Goal: Contribute content: Add original content to the website for others to see

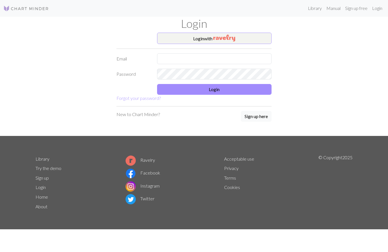
click at [252, 34] on button "Login with" at bounding box center [214, 38] width 115 height 11
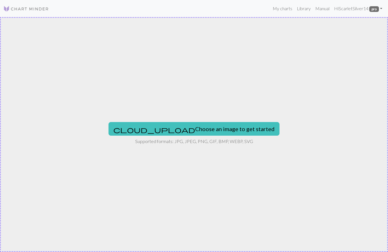
scroll to position [0, 0]
click at [41, 8] on img at bounding box center [25, 8] width 45 height 7
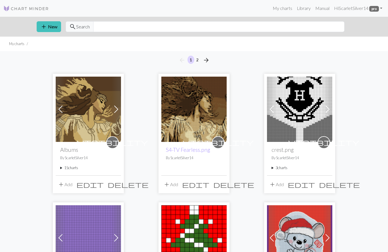
click at [64, 169] on summary "15 charts" at bounding box center [88, 167] width 56 height 5
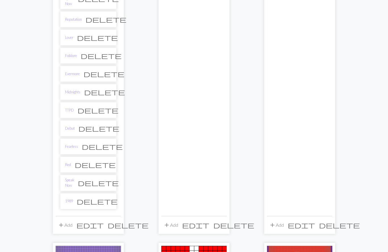
scroll to position [240, 0]
click at [64, 222] on span "add" at bounding box center [61, 226] width 7 height 8
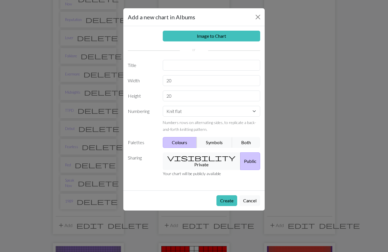
click at [206, 158] on button "visibility Private" at bounding box center [202, 161] width 78 height 18
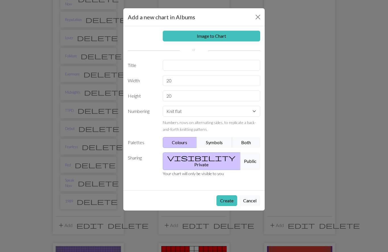
click at [229, 34] on link "Image to Chart" at bounding box center [212, 36] width 98 height 11
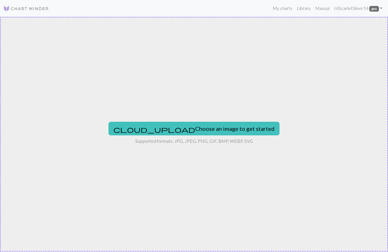
click at [214, 133] on button "cloud_upload Choose an image to get started" at bounding box center [193, 129] width 171 height 14
click at [175, 128] on button "cloud_upload Choose an image to get started" at bounding box center [193, 129] width 171 height 14
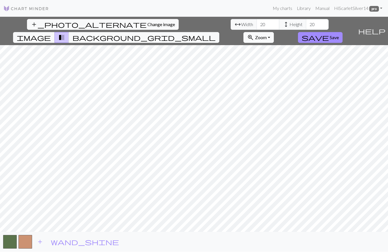
scroll to position [0, 0]
click at [256, 23] on input "20" at bounding box center [267, 24] width 23 height 11
type input "2"
type input "100"
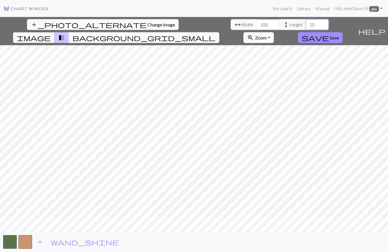
click at [306, 25] on input "20" at bounding box center [317, 24] width 23 height 11
type input "2"
type input "100"
click at [215, 34] on span "background_grid_small" at bounding box center [143, 38] width 143 height 8
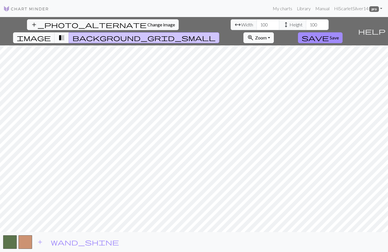
click at [65, 34] on span "transition_fade" at bounding box center [61, 38] width 7 height 8
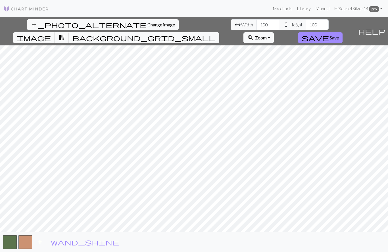
click at [380, 27] on span "help" at bounding box center [371, 31] width 27 height 8
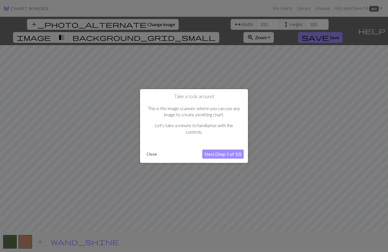
click at [227, 154] on button "Next (Step 1 of 10)" at bounding box center [222, 154] width 41 height 9
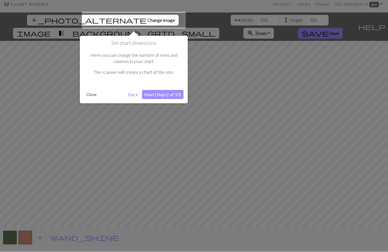
click at [227, 154] on div at bounding box center [194, 134] width 388 height 277
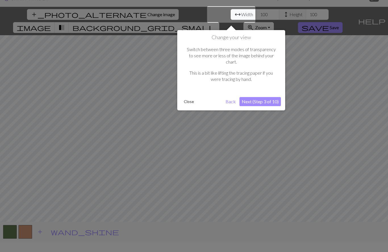
scroll to position [11, 0]
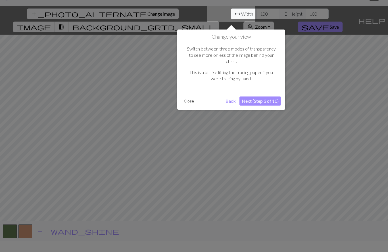
click at [260, 96] on button "Next (Step 3 of 10)" at bounding box center [259, 100] width 41 height 9
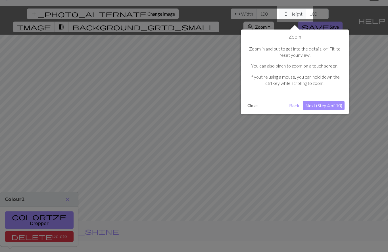
click at [323, 106] on button "Next (Step 4 of 10)" at bounding box center [323, 105] width 41 height 9
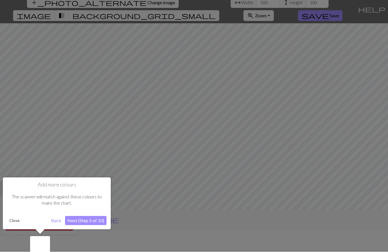
scroll to position [25, 0]
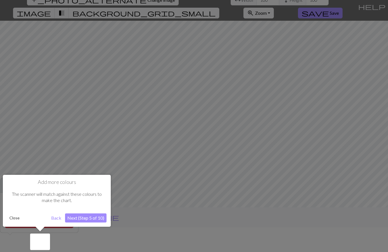
click at [38, 242] on div at bounding box center [40, 241] width 20 height 16
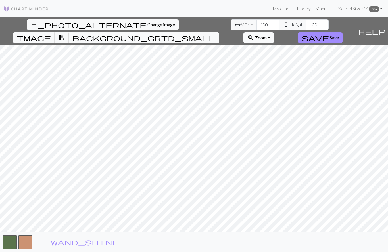
click at [39, 244] on span "add" at bounding box center [40, 242] width 7 height 8
click at [38, 244] on button "button" at bounding box center [41, 242] width 14 height 14
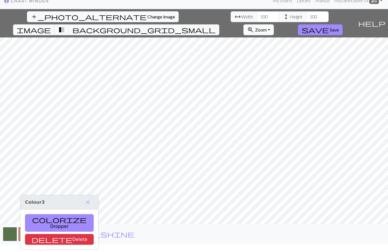
click at [52, 239] on button "add" at bounding box center [55, 234] width 14 height 11
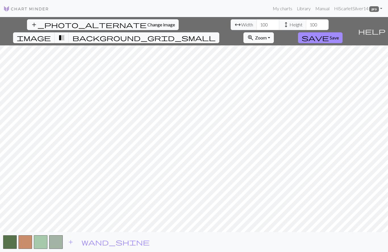
click at [68, 243] on span "add" at bounding box center [70, 242] width 7 height 8
click at [86, 243] on span "add" at bounding box center [86, 242] width 7 height 8
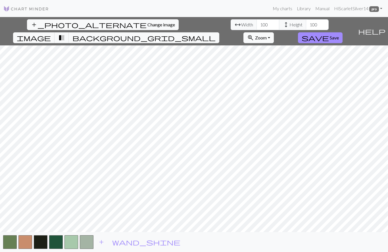
click at [103, 241] on span "add" at bounding box center [101, 242] width 7 height 8
click at [117, 244] on span "add" at bounding box center [116, 242] width 7 height 8
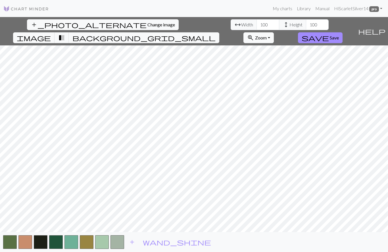
click at [132, 243] on span "add" at bounding box center [132, 242] width 7 height 8
click at [146, 242] on span "add" at bounding box center [147, 242] width 7 height 8
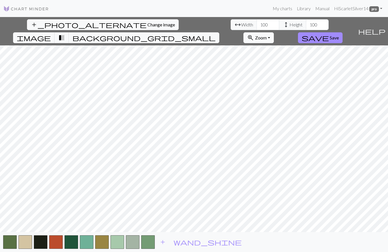
click at [159, 241] on button "add" at bounding box center [162, 242] width 14 height 11
click at [173, 243] on button "add" at bounding box center [178, 242] width 14 height 11
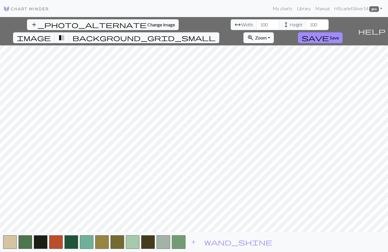
click at [190, 243] on span "add" at bounding box center [193, 242] width 7 height 8
click at [207, 242] on span "add" at bounding box center [208, 242] width 7 height 8
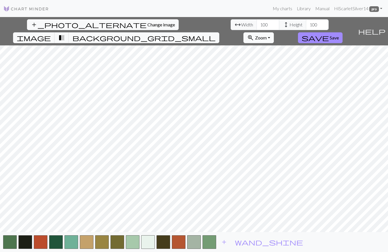
click at [223, 241] on span "add" at bounding box center [223, 242] width 7 height 8
click at [237, 243] on span "add" at bounding box center [239, 242] width 7 height 8
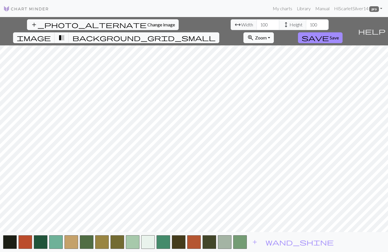
click at [252, 242] on span "add" at bounding box center [254, 242] width 7 height 8
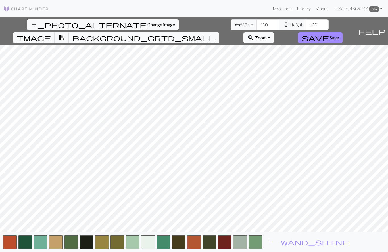
click at [270, 241] on span "add" at bounding box center [269, 242] width 7 height 8
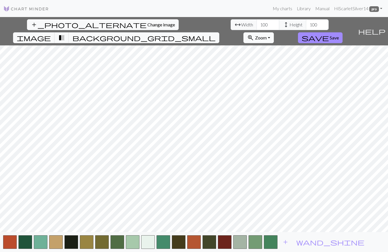
click at [284, 242] on span "add" at bounding box center [285, 242] width 7 height 8
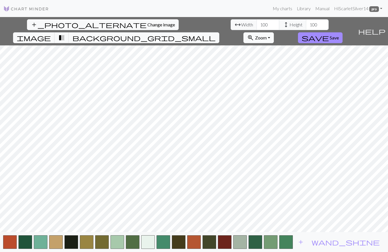
click at [300, 243] on span "add" at bounding box center [300, 242] width 7 height 8
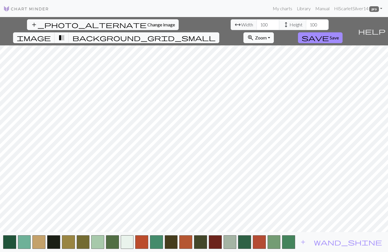
click at [306, 242] on span "add" at bounding box center [302, 242] width 7 height 8
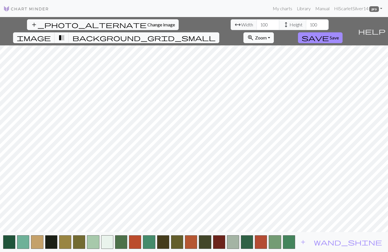
click at [306, 243] on span "add" at bounding box center [302, 242] width 7 height 8
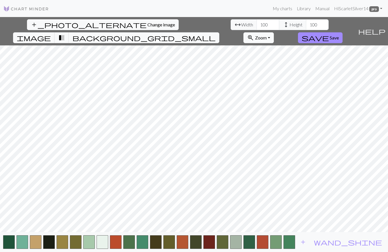
click at [306, 241] on span "add" at bounding box center [302, 242] width 7 height 8
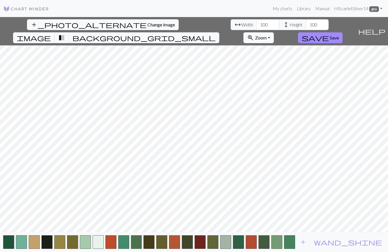
click at [51, 34] on span "image" at bounding box center [34, 38] width 34 height 8
click at [65, 34] on span "transition_fade" at bounding box center [61, 38] width 7 height 8
click at [295, 244] on button "button" at bounding box center [289, 242] width 11 height 14
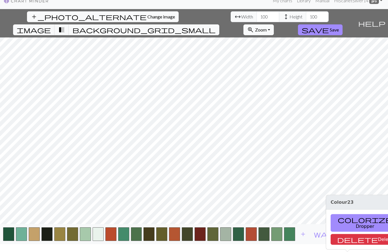
click at [306, 238] on span "add" at bounding box center [302, 234] width 7 height 8
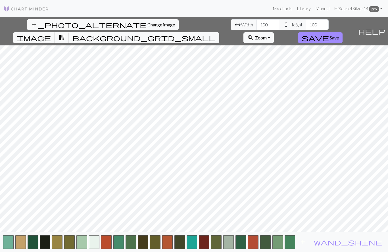
click at [380, 240] on span "wand_shine" at bounding box center [347, 242] width 68 height 8
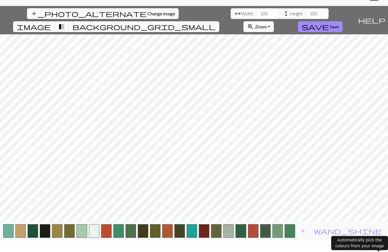
click at [306, 235] on span "add" at bounding box center [302, 231] width 7 height 8
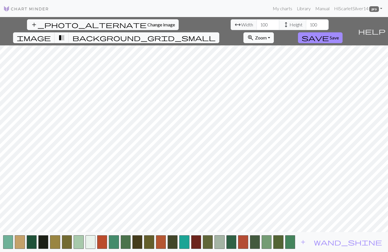
click at [306, 242] on span "add" at bounding box center [302, 242] width 7 height 8
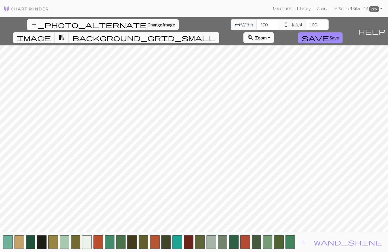
click at [306, 242] on span "add" at bounding box center [302, 242] width 7 height 8
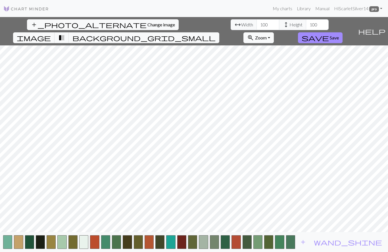
click at [9, 241] on button "button" at bounding box center [7, 242] width 9 height 14
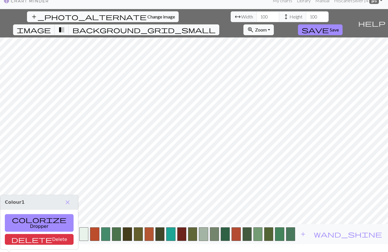
click at [27, 214] on button "colorize Dropper" at bounding box center [39, 223] width 69 height 18
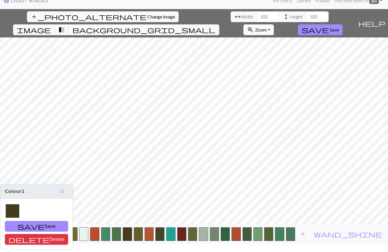
click at [26, 221] on button "save Save" at bounding box center [36, 226] width 63 height 11
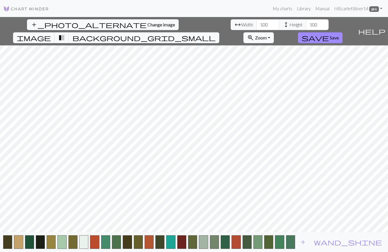
click at [23, 242] on button "button" at bounding box center [18, 242] width 9 height 14
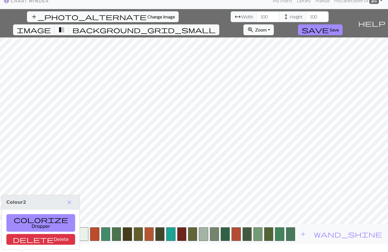
click at [32, 214] on button "colorize Dropper" at bounding box center [41, 223] width 69 height 18
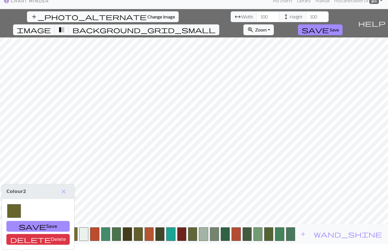
click at [31, 221] on button "save Save" at bounding box center [38, 226] width 63 height 11
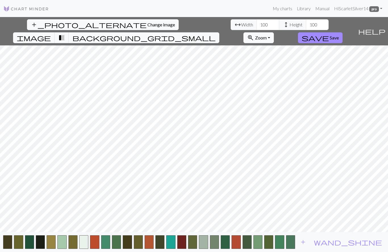
click at [34, 245] on button "button" at bounding box center [29, 242] width 9 height 14
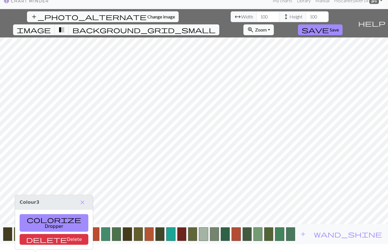
click at [43, 214] on button "colorize Dropper" at bounding box center [54, 223] width 69 height 18
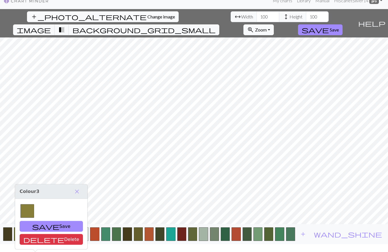
click at [40, 221] on button "save Save" at bounding box center [51, 226] width 63 height 11
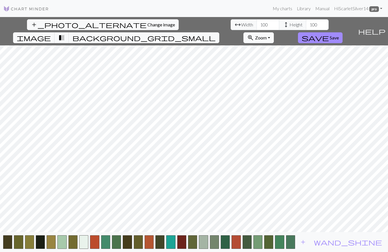
click at [45, 244] on button "button" at bounding box center [40, 242] width 9 height 14
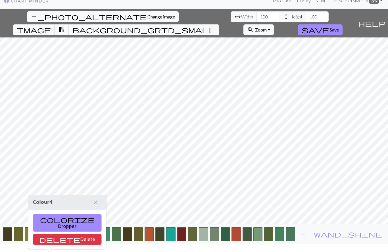
click at [55, 214] on button "colorize Dropper" at bounding box center [67, 223] width 69 height 18
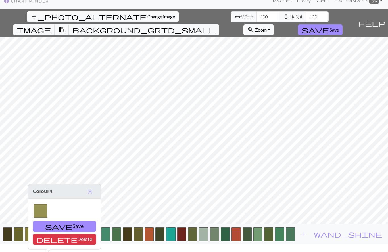
click at [54, 221] on button "save Save" at bounding box center [64, 226] width 63 height 11
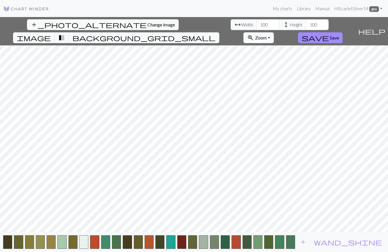
click at [56, 245] on button "button" at bounding box center [51, 242] width 9 height 14
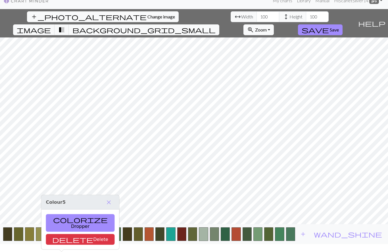
click at [69, 214] on button "colorize Dropper" at bounding box center [80, 223] width 69 height 18
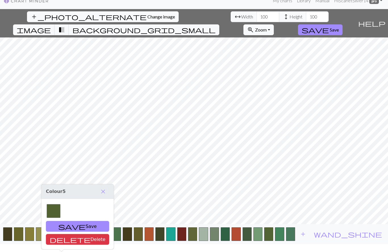
click at [68, 221] on button "save Save" at bounding box center [77, 226] width 63 height 11
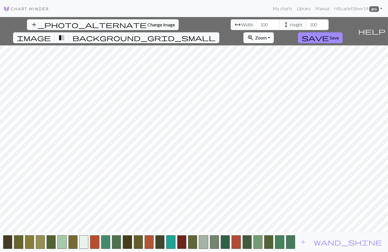
click at [66, 245] on button "button" at bounding box center [61, 242] width 9 height 14
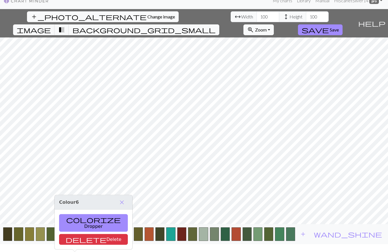
click at [82, 214] on button "colorize Dropper" at bounding box center [93, 223] width 69 height 18
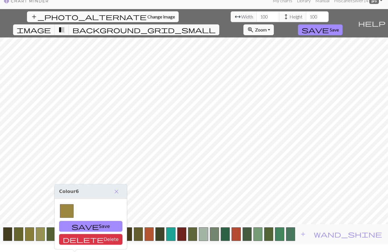
click at [81, 221] on button "save Save" at bounding box center [90, 226] width 63 height 11
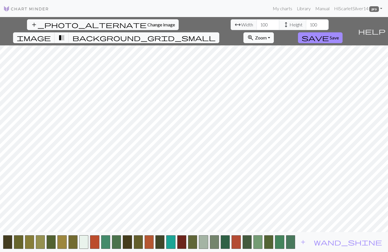
click at [77, 246] on button "button" at bounding box center [72, 242] width 9 height 14
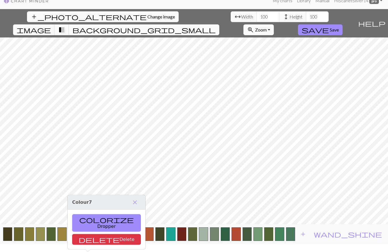
click at [92, 214] on button "colorize Dropper" at bounding box center [106, 223] width 69 height 18
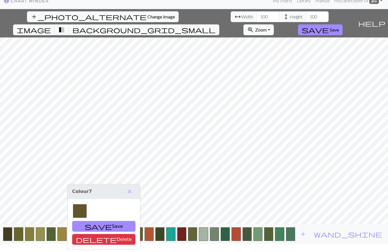
click at [91, 221] on button "save Save" at bounding box center [103, 226] width 63 height 11
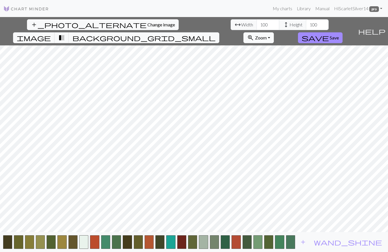
click at [88, 243] on button "button" at bounding box center [83, 242] width 9 height 14
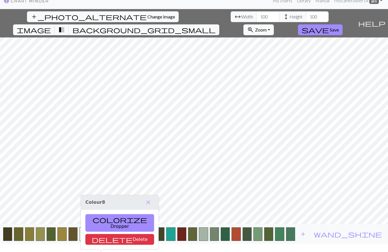
click at [110, 214] on button "colorize Dropper" at bounding box center [119, 223] width 69 height 18
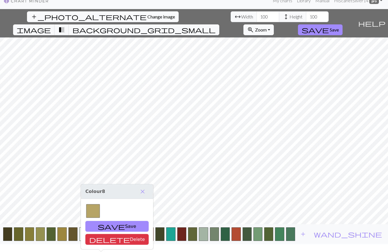
click at [104, 221] on button "save Save" at bounding box center [116, 226] width 63 height 11
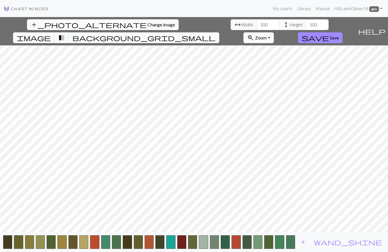
click at [99, 242] on button "button" at bounding box center [94, 242] width 9 height 14
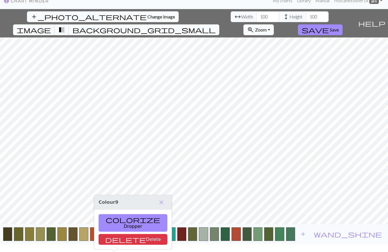
click at [119, 214] on button "colorize Dropper" at bounding box center [132, 223] width 69 height 18
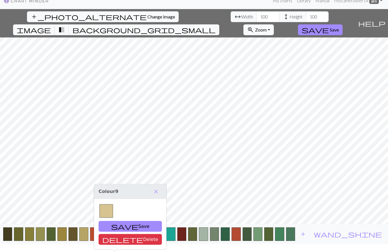
click at [119, 221] on button "save Save" at bounding box center [129, 226] width 63 height 11
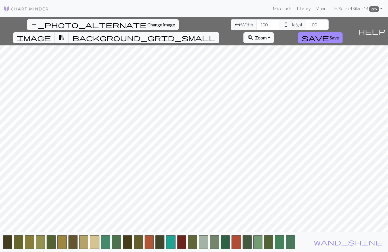
click at [110, 245] on button "button" at bounding box center [105, 242] width 9 height 14
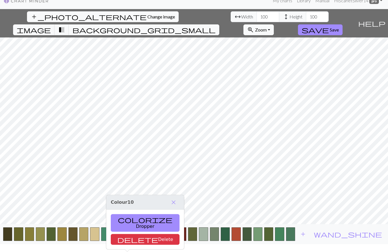
click at [135, 214] on button "colorize Dropper" at bounding box center [145, 223] width 69 height 18
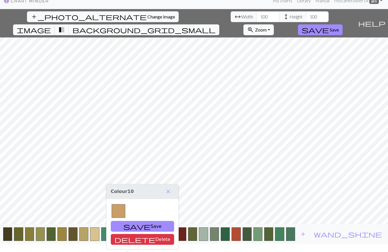
click at [134, 221] on button "save Save" at bounding box center [142, 226] width 63 height 11
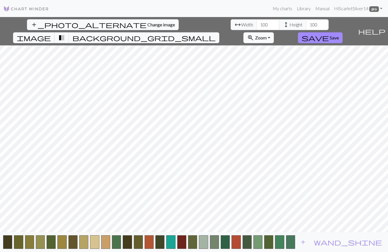
click at [121, 245] on button "button" at bounding box center [116, 242] width 9 height 14
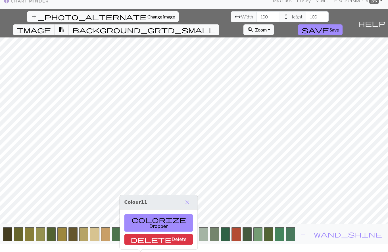
click at [150, 214] on button "colorize Dropper" at bounding box center [158, 223] width 69 height 18
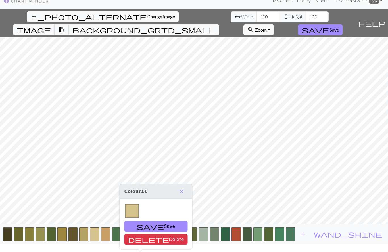
click at [140, 221] on button "save Save" at bounding box center [155, 226] width 63 height 11
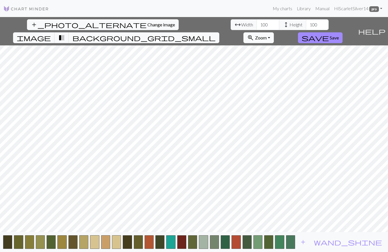
click at [99, 245] on button "button" at bounding box center [94, 242] width 9 height 14
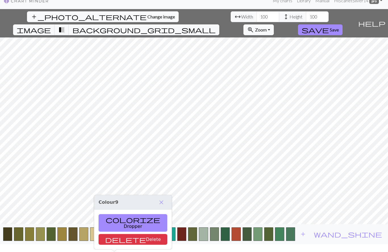
click at [123, 214] on button "colorize Dropper" at bounding box center [132, 223] width 69 height 18
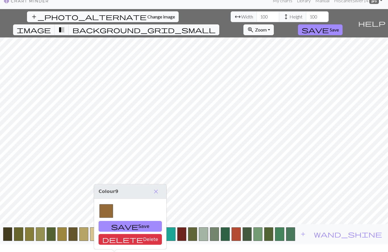
click at [119, 221] on button "save Save" at bounding box center [129, 226] width 63 height 11
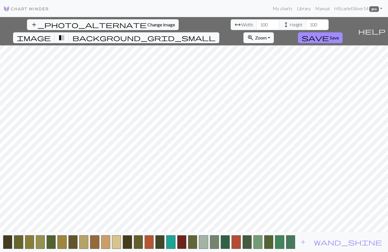
click at [132, 243] on button "button" at bounding box center [127, 242] width 9 height 14
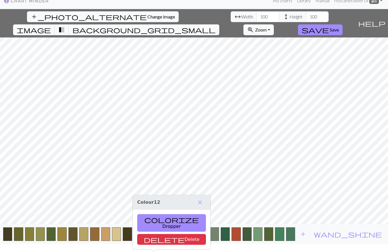
click at [162, 214] on button "colorize Dropper" at bounding box center [171, 223] width 69 height 18
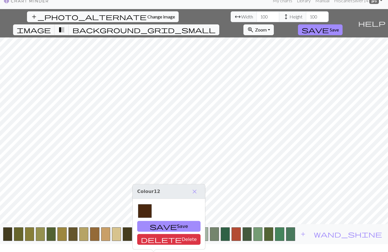
click at [152, 221] on button "save Save" at bounding box center [168, 226] width 63 height 11
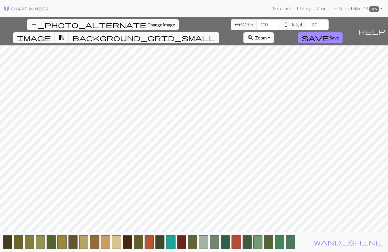
click at [143, 242] on button "button" at bounding box center [138, 242] width 9 height 14
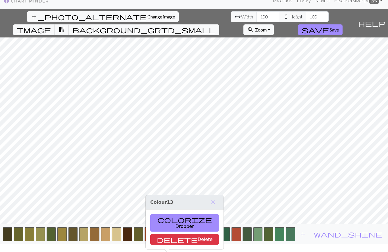
click at [172, 214] on button "colorize Dropper" at bounding box center [184, 223] width 69 height 18
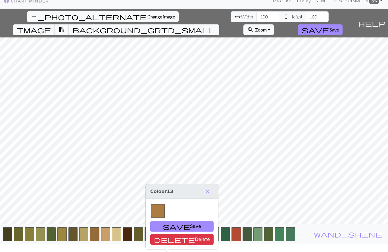
click at [171, 221] on button "save Save" at bounding box center [181, 226] width 63 height 11
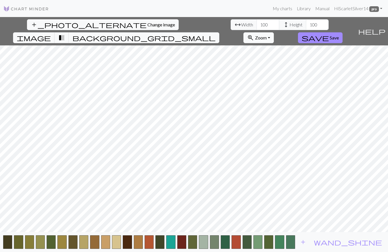
click at [153, 243] on button "button" at bounding box center [148, 242] width 9 height 14
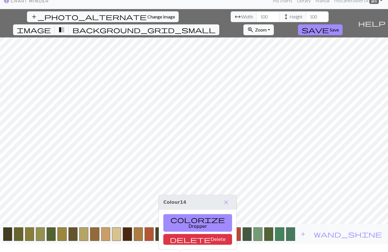
click at [182, 214] on button "colorize Dropper" at bounding box center [197, 223] width 69 height 18
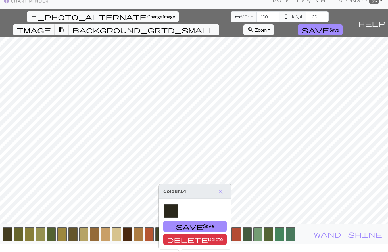
click at [181, 221] on button "save Save" at bounding box center [194, 226] width 63 height 11
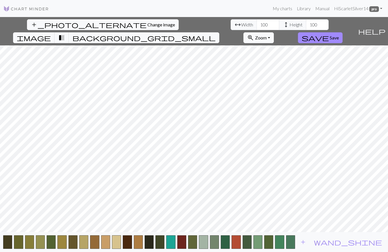
click at [164, 243] on button "button" at bounding box center [159, 242] width 9 height 14
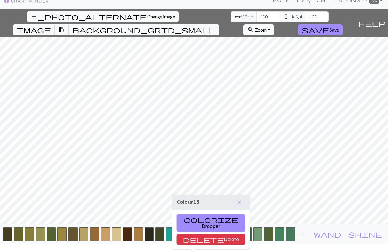
click at [195, 214] on button "colorize Dropper" at bounding box center [210, 223] width 69 height 18
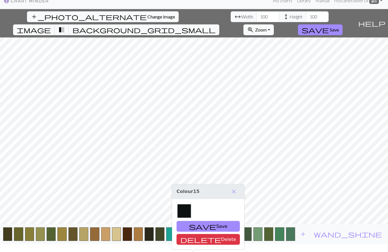
click at [194, 221] on button "save Save" at bounding box center [207, 226] width 63 height 11
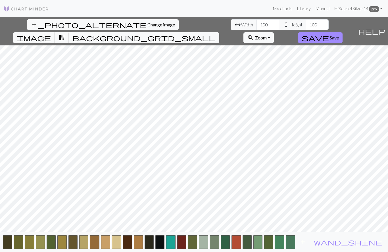
click at [175, 242] on button "button" at bounding box center [170, 242] width 9 height 14
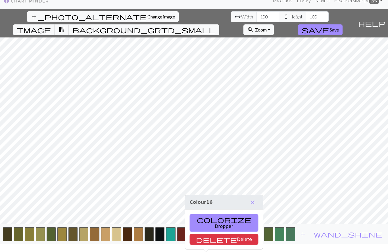
click at [209, 214] on button "colorize Dropper" at bounding box center [224, 223] width 69 height 18
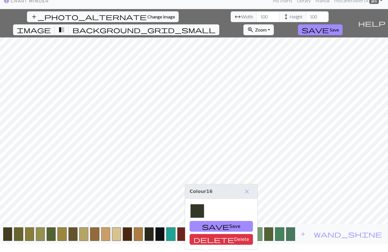
click at [209, 221] on button "save Save" at bounding box center [221, 226] width 63 height 11
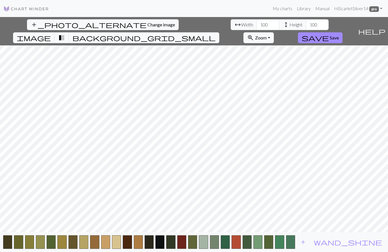
click at [186, 244] on button "button" at bounding box center [181, 242] width 9 height 14
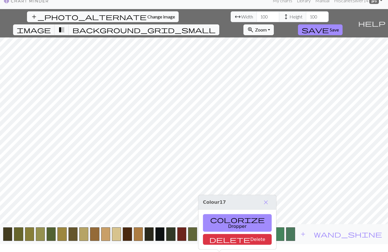
click at [218, 214] on button "colorize Dropper" at bounding box center [237, 223] width 69 height 18
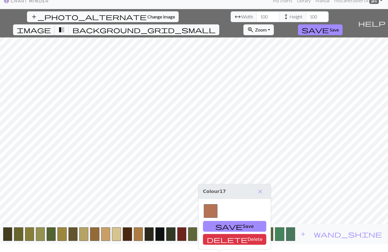
click at [222, 221] on button "save Save" at bounding box center [234, 226] width 63 height 11
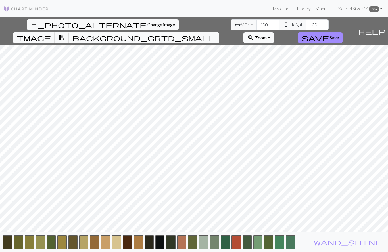
click at [197, 242] on button "button" at bounding box center [192, 242] width 9 height 14
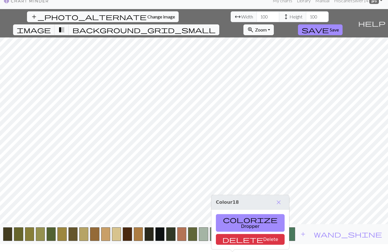
click at [230, 214] on button "colorize Dropper" at bounding box center [250, 223] width 69 height 18
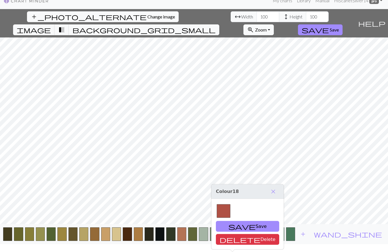
click at [237, 221] on button "save Save" at bounding box center [247, 226] width 63 height 11
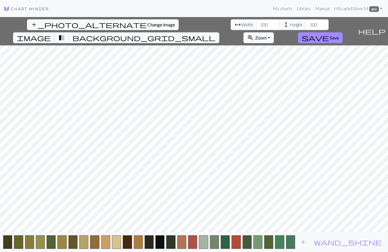
click at [208, 241] on button "button" at bounding box center [203, 242] width 9 height 14
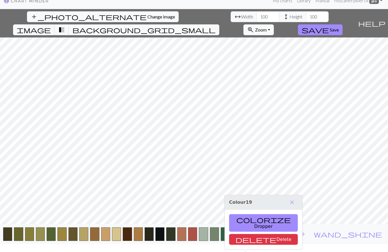
click at [244, 214] on button "colorize Dropper" at bounding box center [263, 223] width 69 height 18
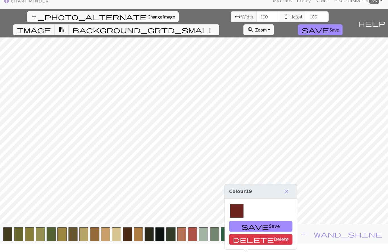
click at [247, 221] on button "save Save" at bounding box center [260, 226] width 63 height 11
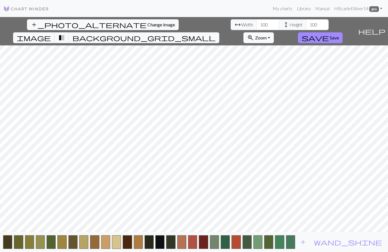
click at [219, 243] on button "button" at bounding box center [214, 242] width 9 height 14
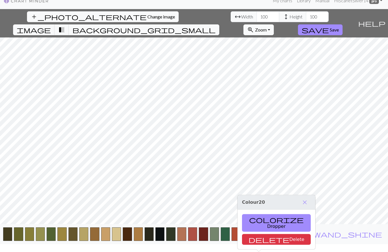
click at [252, 216] on span "colorize" at bounding box center [276, 220] width 54 height 8
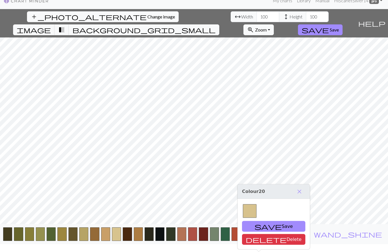
click at [259, 221] on button "save Save" at bounding box center [273, 226] width 63 height 11
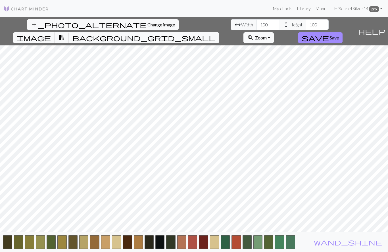
click at [219, 242] on button "button" at bounding box center [214, 242] width 9 height 14
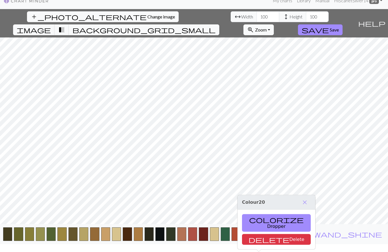
click at [262, 214] on button "colorize Dropper" at bounding box center [276, 223] width 69 height 18
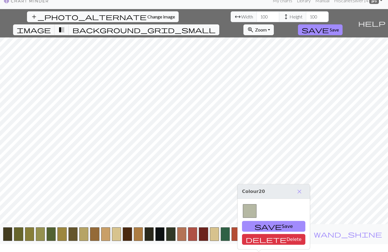
click at [260, 221] on button "save Save" at bounding box center [273, 226] width 63 height 11
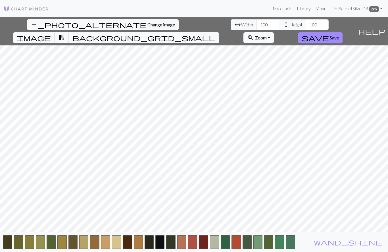
click at [230, 243] on button "button" at bounding box center [224, 242] width 9 height 14
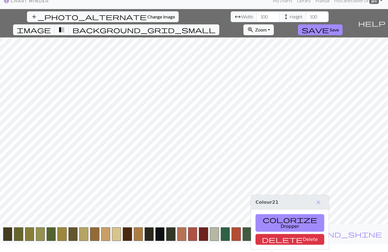
click at [275, 214] on button "colorize Dropper" at bounding box center [289, 223] width 69 height 18
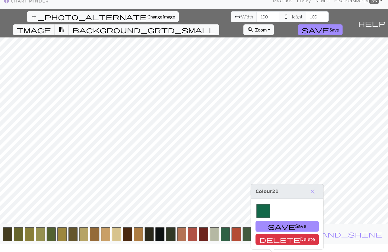
click at [272, 221] on button "save Save" at bounding box center [286, 226] width 63 height 11
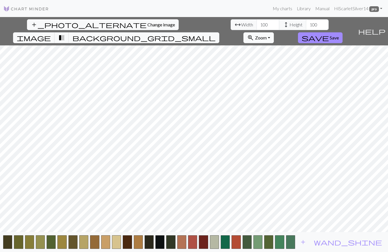
click at [240, 243] on button "button" at bounding box center [235, 242] width 9 height 14
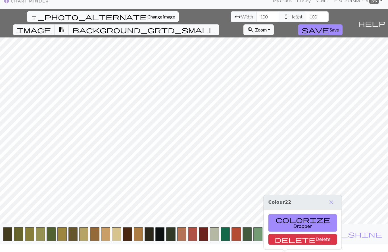
click at [281, 214] on button "colorize Dropper" at bounding box center [302, 223] width 69 height 18
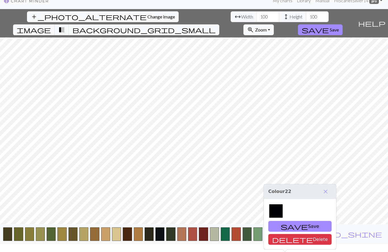
click at [286, 221] on button "save Save" at bounding box center [299, 226] width 63 height 11
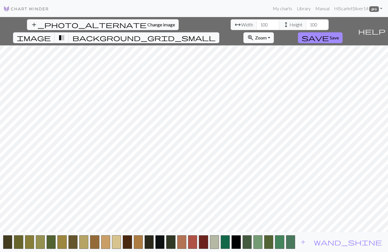
click at [251, 242] on button "button" at bounding box center [246, 242] width 9 height 14
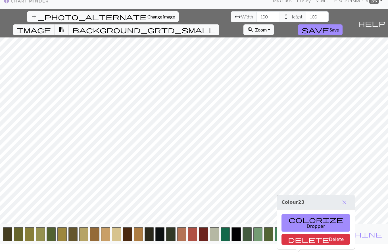
click at [300, 214] on button "colorize Dropper" at bounding box center [315, 223] width 69 height 18
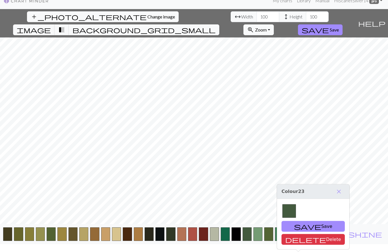
click at [240, 241] on button "button" at bounding box center [235, 234] width 9 height 14
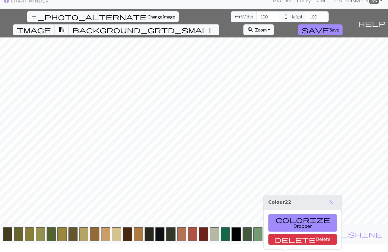
click at [290, 214] on button "colorize Dropper" at bounding box center [302, 223] width 69 height 18
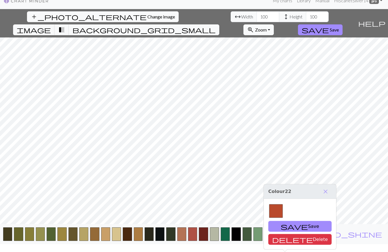
click at [292, 221] on button "save Save" at bounding box center [299, 226] width 63 height 11
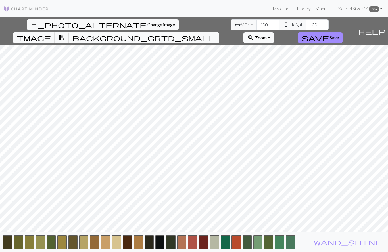
click at [251, 243] on button "button" at bounding box center [246, 242] width 9 height 14
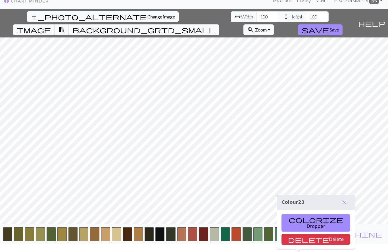
click at [298, 214] on button "colorize Dropper" at bounding box center [315, 223] width 69 height 18
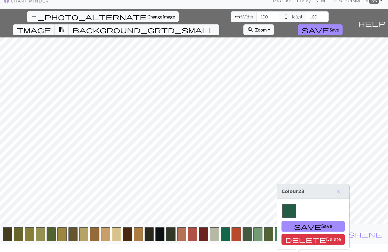
click at [304, 221] on button "save Save" at bounding box center [312, 226] width 63 height 11
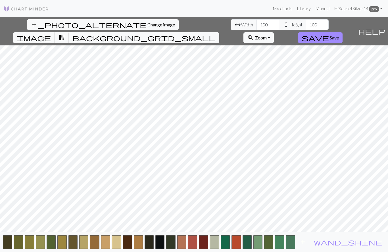
click at [262, 242] on button "button" at bounding box center [257, 242] width 9 height 14
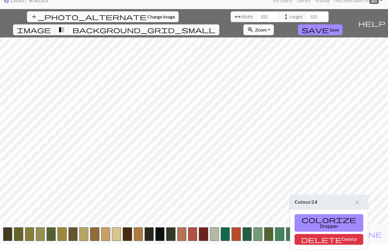
click at [312, 214] on button "colorize Dropper" at bounding box center [328, 223] width 69 height 18
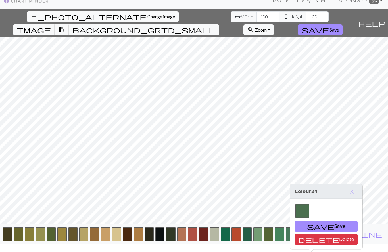
click at [319, 221] on button "save Save" at bounding box center [325, 226] width 63 height 11
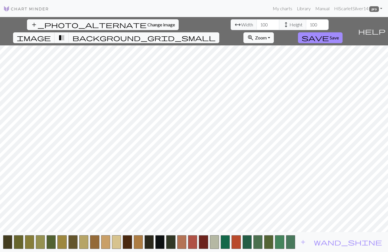
click at [273, 243] on button "button" at bounding box center [268, 242] width 9 height 14
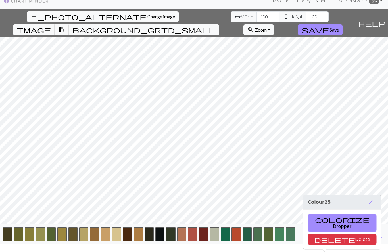
click at [319, 216] on span "colorize" at bounding box center [342, 220] width 54 height 8
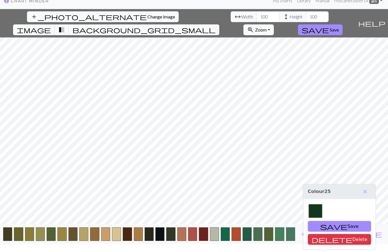
click at [325, 221] on button "save Save" at bounding box center [339, 226] width 63 height 11
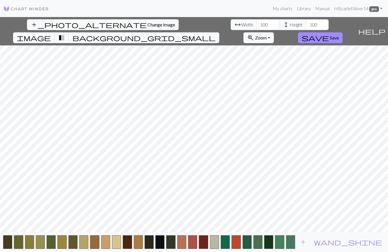
click at [284, 242] on button "button" at bounding box center [279, 242] width 9 height 14
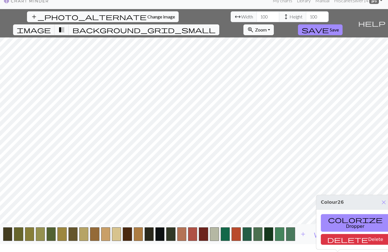
click at [333, 214] on button "colorize Dropper" at bounding box center [355, 223] width 69 height 18
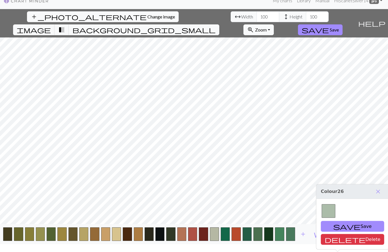
click at [347, 221] on button "save Save" at bounding box center [352, 226] width 63 height 11
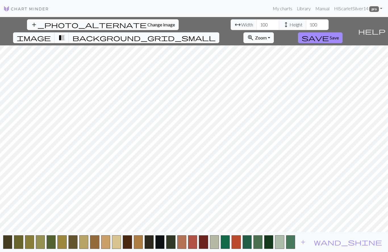
click at [295, 242] on button "button" at bounding box center [290, 242] width 9 height 14
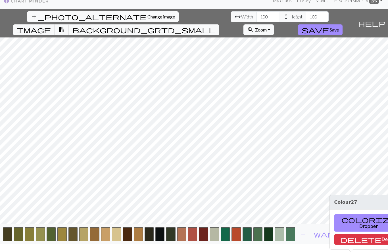
click at [344, 216] on span "colorize" at bounding box center [368, 220] width 54 height 8
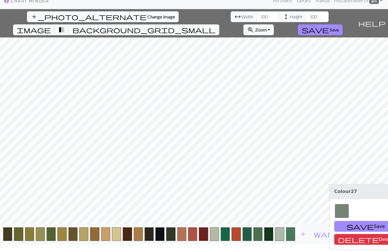
click at [353, 221] on button "save Save" at bounding box center [365, 226] width 63 height 11
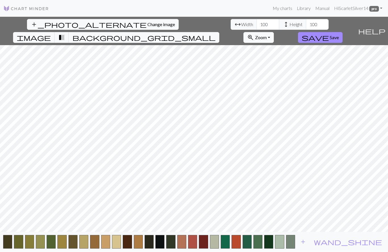
click at [306, 242] on span "add" at bounding box center [302, 242] width 7 height 8
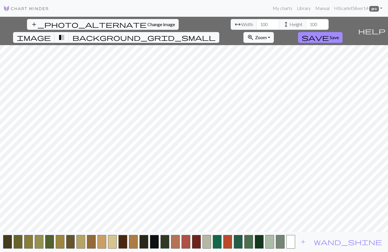
click at [306, 241] on span "add" at bounding box center [302, 242] width 7 height 8
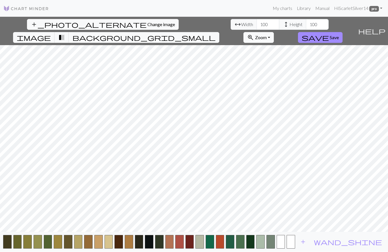
click at [306, 241] on span "add" at bounding box center [302, 242] width 7 height 8
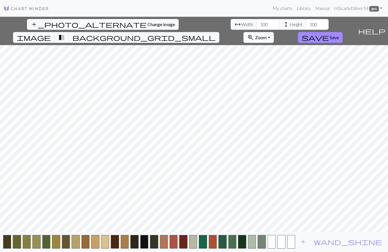
click at [306, 242] on span "add" at bounding box center [302, 242] width 7 height 8
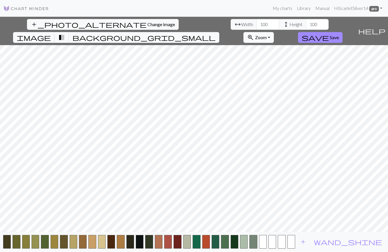
click at [306, 242] on span "add" at bounding box center [302, 242] width 7 height 8
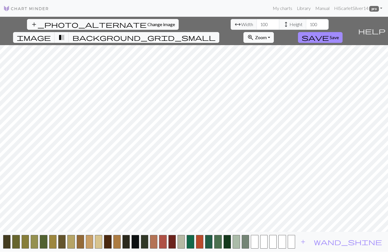
click at [306, 241] on span "add" at bounding box center [302, 242] width 7 height 8
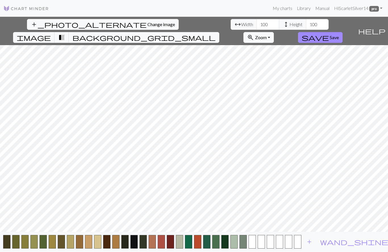
click at [256, 241] on button "button" at bounding box center [251, 242] width 7 height 14
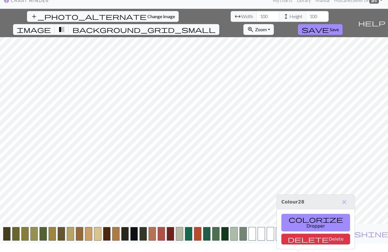
click at [299, 214] on button "colorize Dropper" at bounding box center [315, 223] width 69 height 18
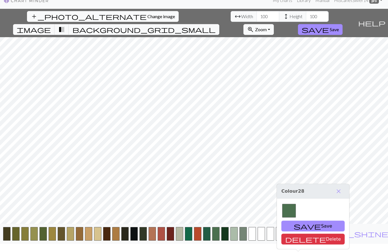
click at [298, 221] on button "save Save" at bounding box center [312, 226] width 63 height 11
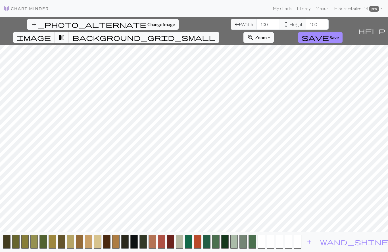
click at [265, 242] on button "button" at bounding box center [260, 242] width 7 height 14
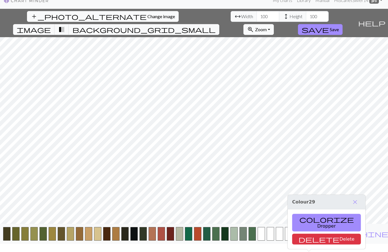
click at [310, 214] on button "colorize Dropper" at bounding box center [326, 223] width 69 height 18
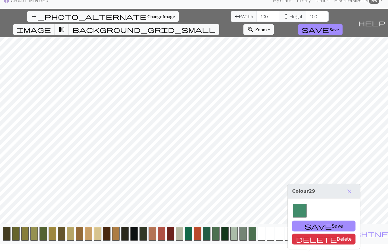
click at [305, 222] on span "save" at bounding box center [317, 226] width 27 height 8
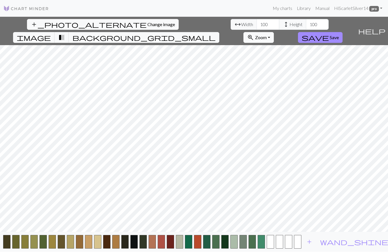
click at [274, 241] on button "button" at bounding box center [269, 242] width 7 height 14
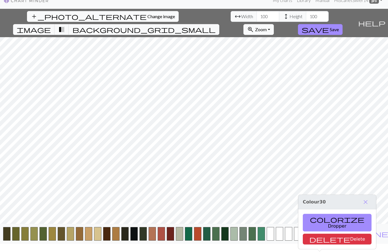
click at [319, 214] on button "colorize Dropper" at bounding box center [336, 223] width 69 height 18
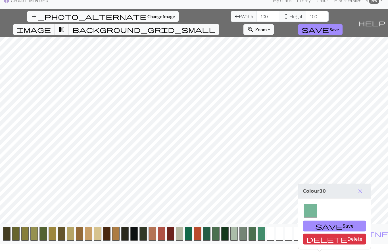
click at [325, 221] on button "save Save" at bounding box center [333, 226] width 63 height 11
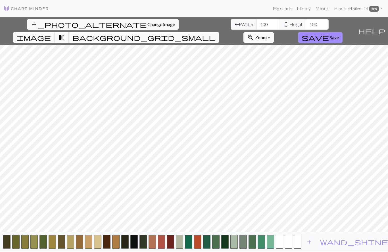
click at [283, 243] on button "button" at bounding box center [278, 242] width 7 height 14
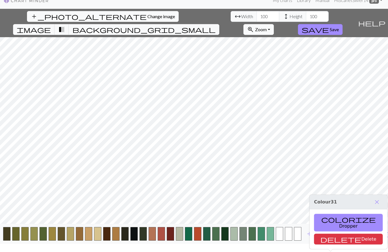
click at [335, 214] on button "colorize Dropper" at bounding box center [348, 223] width 69 height 18
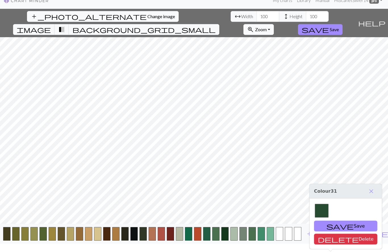
click at [327, 222] on span "save" at bounding box center [339, 226] width 27 height 8
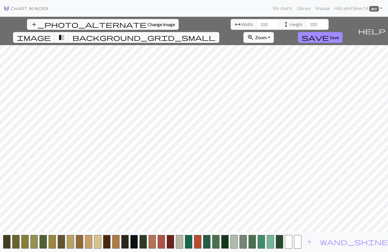
click at [292, 243] on button "button" at bounding box center [288, 242] width 7 height 14
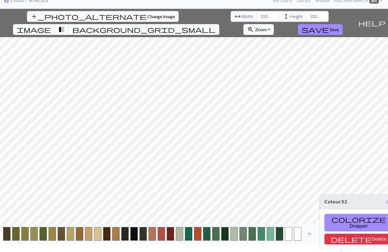
click at [345, 214] on button "colorize Dropper" at bounding box center [358, 223] width 69 height 18
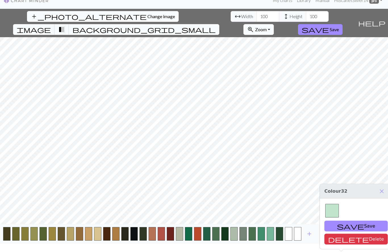
click at [346, 221] on button "save Save" at bounding box center [355, 226] width 63 height 11
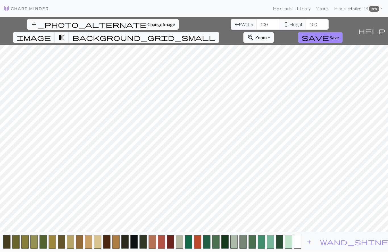
click at [301, 241] on button "button" at bounding box center [297, 242] width 7 height 14
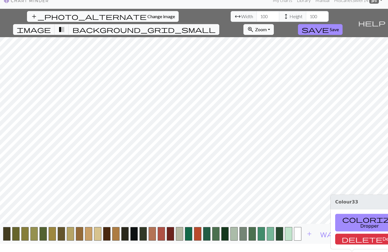
click at [347, 214] on button "colorize Dropper" at bounding box center [369, 223] width 69 height 18
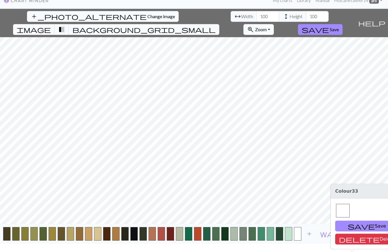
click at [351, 221] on button "save Save" at bounding box center [366, 226] width 63 height 11
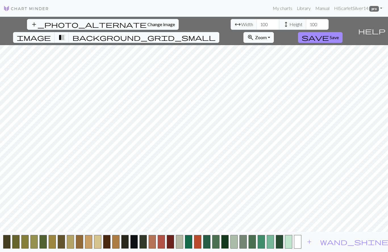
click at [312, 243] on span "add" at bounding box center [309, 242] width 7 height 8
click at [310, 242] on button "button" at bounding box center [306, 242] width 7 height 14
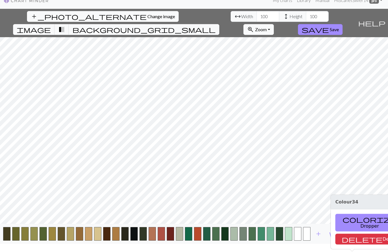
click at [354, 214] on button "colorize Dropper" at bounding box center [369, 223] width 69 height 18
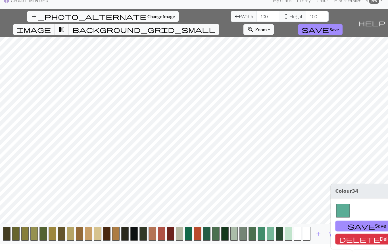
click at [359, 221] on button "save Save" at bounding box center [366, 226] width 63 height 11
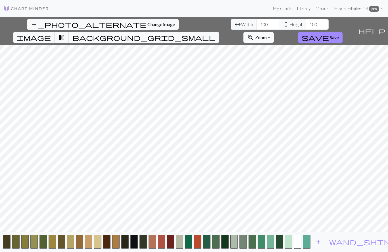
click at [321, 241] on span "add" at bounding box center [318, 242] width 7 height 8
click at [331, 241] on span "add" at bounding box center [327, 242] width 7 height 8
click at [319, 241] on button "button" at bounding box center [315, 242] width 7 height 14
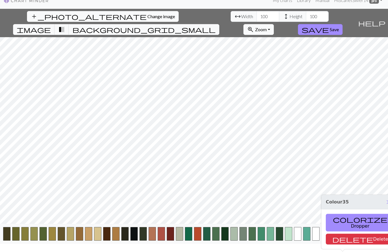
click at [343, 214] on button "colorize Dropper" at bounding box center [359, 223] width 69 height 18
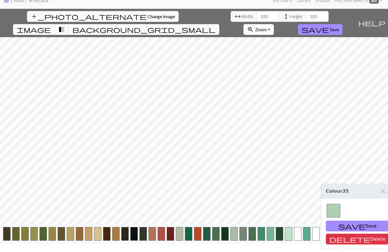
click at [350, 221] on button "save Save" at bounding box center [356, 226] width 63 height 11
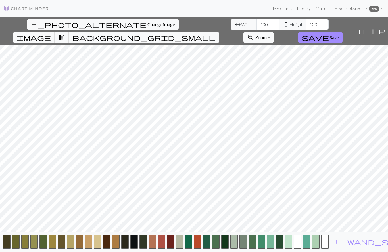
click at [328, 242] on button "button" at bounding box center [324, 242] width 7 height 14
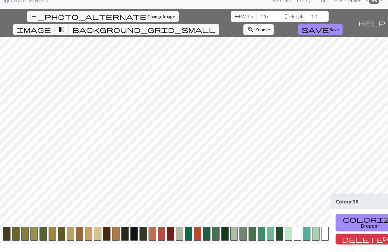
click at [355, 214] on button "colorize Dropper" at bounding box center [369, 223] width 69 height 18
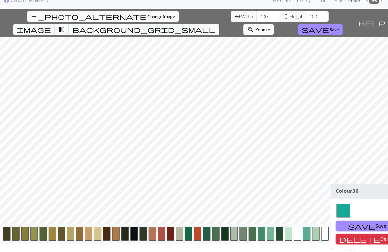
click at [357, 221] on button "save Save" at bounding box center [366, 226] width 63 height 11
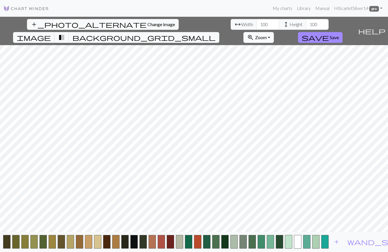
click at [340, 240] on span "add" at bounding box center [336, 242] width 7 height 8
click at [337, 241] on button "button" at bounding box center [333, 242] width 7 height 14
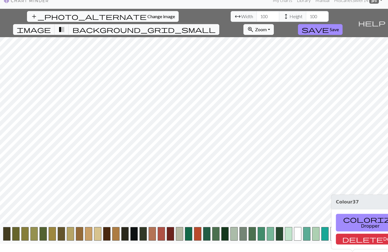
click at [354, 214] on button "colorize Dropper" at bounding box center [370, 223] width 69 height 18
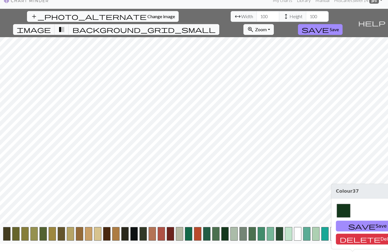
click at [358, 221] on button "save Save" at bounding box center [367, 226] width 63 height 11
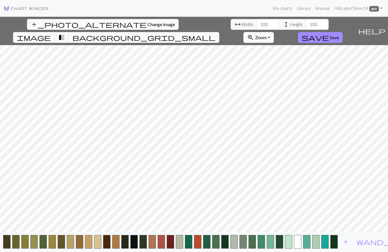
click at [349, 244] on span "add" at bounding box center [345, 242] width 7 height 8
click at [346, 239] on button "button" at bounding box center [342, 242] width 7 height 14
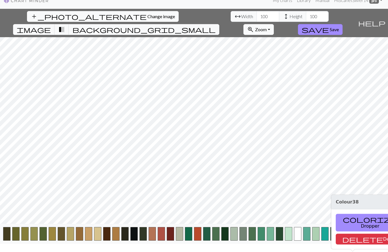
click at [353, 214] on button "colorize Dropper" at bounding box center [369, 223] width 69 height 18
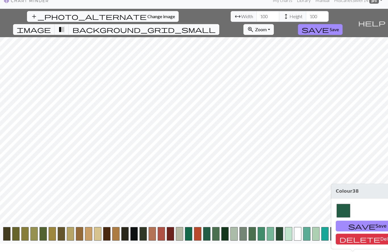
click at [359, 221] on button "save Save" at bounding box center [366, 226] width 63 height 11
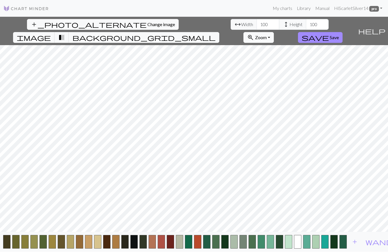
click at [358, 241] on span "add" at bounding box center [354, 242] width 7 height 8
click at [353, 243] on button "button" at bounding box center [351, 242] width 7 height 14
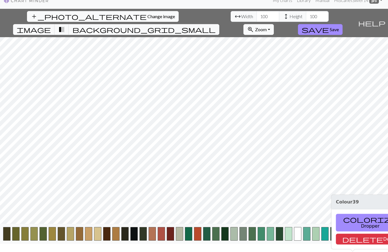
click at [353, 214] on button "colorize Dropper" at bounding box center [370, 223] width 69 height 18
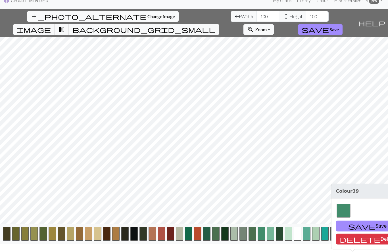
click at [360, 221] on button "save Save" at bounding box center [367, 226] width 63 height 11
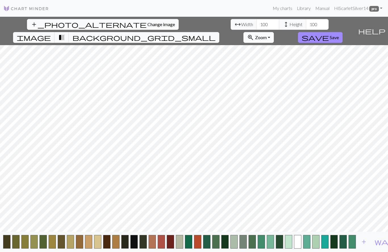
click at [342, 32] on button "save Save" at bounding box center [320, 37] width 45 height 11
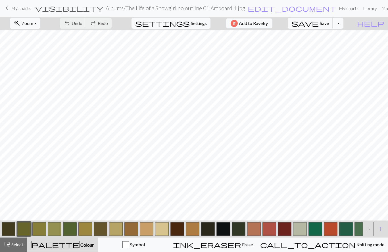
click at [247, 10] on span "edit_document" at bounding box center [291, 9] width 89 height 8
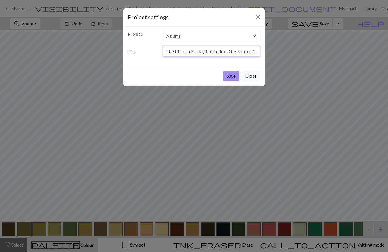
click at [231, 52] on input "The Life of a Showgirl no outline 01 Artboard 1.jpg" at bounding box center [212, 51] width 98 height 11
click at [234, 53] on input "The Life of a Showgirl no outline 01 Artboard 1.jpg" at bounding box center [212, 51] width 98 height 11
type input "The Life of a Showgirl"
click at [230, 77] on button "Save" at bounding box center [231, 76] width 16 height 11
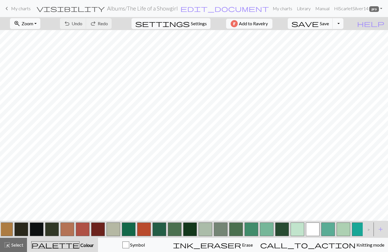
scroll to position [0, 192]
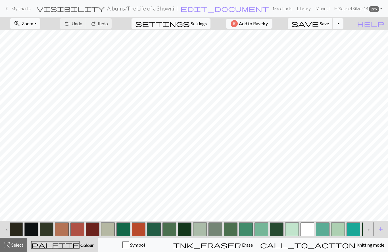
click at [138, 231] on button "button" at bounding box center [139, 229] width 14 height 14
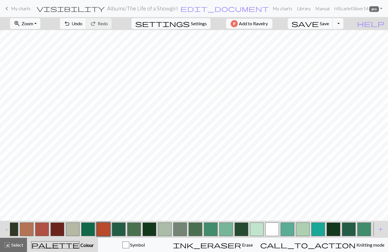
scroll to position [0, 227]
click at [321, 228] on button "button" at bounding box center [318, 229] width 14 height 14
click at [304, 229] on button "button" at bounding box center [303, 229] width 14 height 14
click at [227, 226] on button "button" at bounding box center [226, 229] width 14 height 14
click at [82, 21] on span "Undo" at bounding box center [76, 23] width 11 height 5
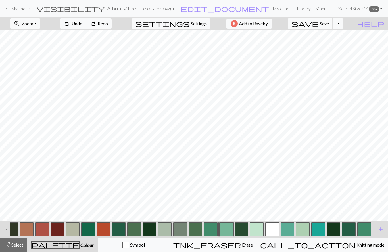
click at [82, 22] on span "Undo" at bounding box center [76, 23] width 11 height 5
click at [289, 232] on button "button" at bounding box center [287, 229] width 14 height 14
click at [82, 26] on span "Undo" at bounding box center [76, 23] width 11 height 5
click at [82, 25] on span "Undo" at bounding box center [76, 23] width 11 height 5
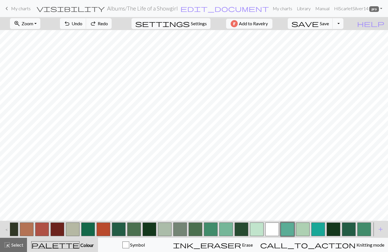
click at [300, 231] on button "button" at bounding box center [303, 229] width 14 height 14
click at [291, 230] on button "button" at bounding box center [287, 229] width 14 height 14
click at [103, 233] on button "button" at bounding box center [103, 229] width 14 height 14
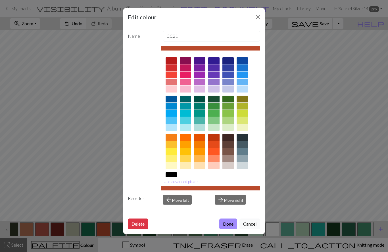
click at [262, 14] on button "Close" at bounding box center [257, 16] width 9 height 9
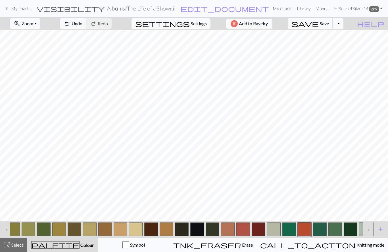
scroll to position [0, 27]
click at [195, 231] on button "button" at bounding box center [197, 229] width 14 height 14
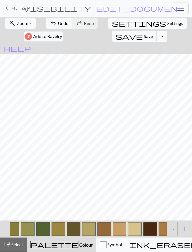
scroll to position [0, 204]
click at [64, 26] on span "Undo" at bounding box center [63, 23] width 11 height 5
click at [66, 26] on span "Undo" at bounding box center [63, 23] width 11 height 5
click at [56, 24] on span "undo" at bounding box center [53, 24] width 7 height 8
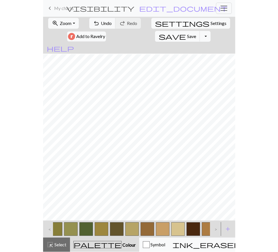
scroll to position [10, 244]
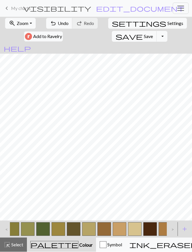
click at [112, 39] on button "save Save Save" at bounding box center [134, 36] width 45 height 11
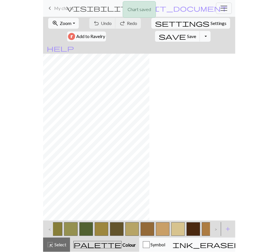
scroll to position [10, 158]
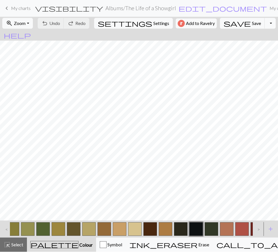
click at [252, 25] on span "Save" at bounding box center [256, 23] width 9 height 5
click at [252, 23] on span "Save" at bounding box center [256, 23] width 9 height 5
click at [10, 8] on link "keyboard_arrow_left My charts" at bounding box center [16, 9] width 27 height 10
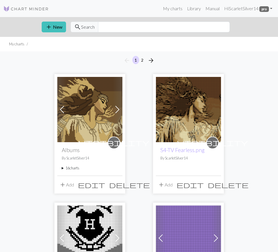
click at [120, 110] on span at bounding box center [117, 109] width 9 height 9
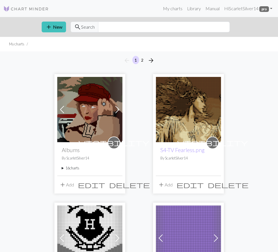
click at [120, 109] on span at bounding box center [117, 109] width 9 height 9
click at [120, 107] on span at bounding box center [117, 109] width 9 height 9
click at [119, 106] on span at bounding box center [117, 109] width 9 height 9
click at [120, 110] on span at bounding box center [117, 109] width 9 height 9
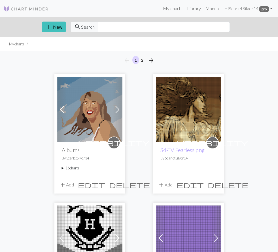
click at [120, 110] on span at bounding box center [117, 109] width 9 height 9
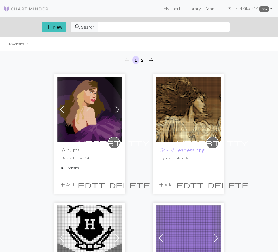
click at [119, 111] on span at bounding box center [117, 109] width 9 height 9
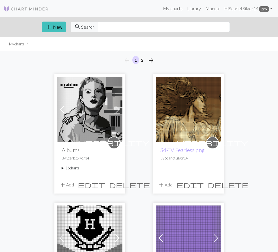
click at [119, 109] on span at bounding box center [117, 109] width 9 height 9
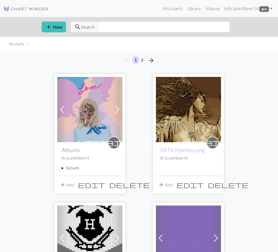
click at [121, 107] on span at bounding box center [117, 109] width 9 height 9
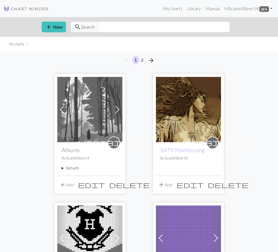
click at [121, 110] on span at bounding box center [117, 109] width 9 height 9
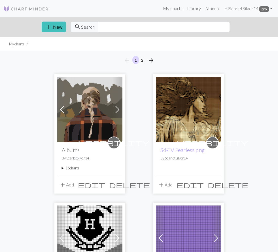
click at [121, 110] on span at bounding box center [117, 109] width 9 height 9
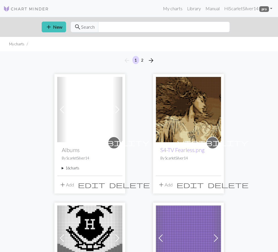
click at [121, 110] on span at bounding box center [117, 109] width 9 height 9
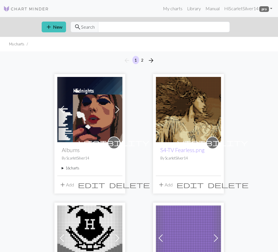
click at [120, 109] on span at bounding box center [117, 109] width 9 height 9
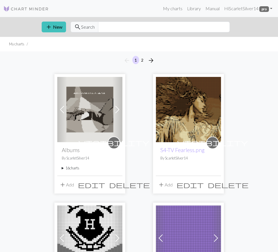
click at [121, 108] on span at bounding box center [117, 109] width 9 height 9
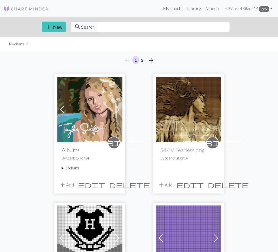
click at [122, 107] on span at bounding box center [117, 109] width 9 height 9
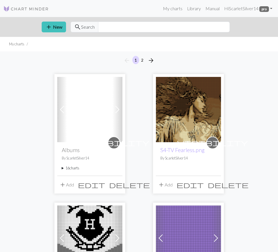
click at [120, 110] on span at bounding box center [117, 109] width 9 height 9
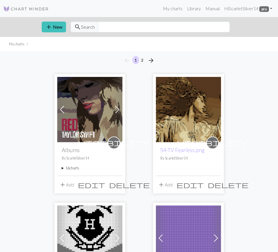
click at [119, 110] on span at bounding box center [117, 109] width 9 height 9
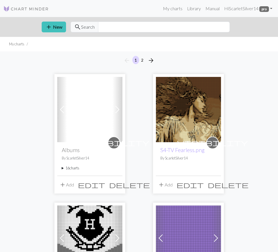
click at [118, 109] on span at bounding box center [117, 109] width 9 height 9
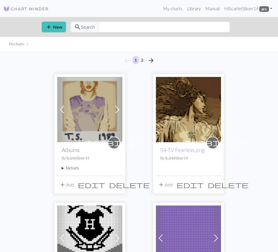
click at [117, 110] on span at bounding box center [117, 109] width 9 height 9
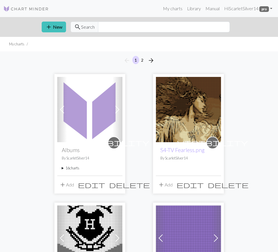
click at [87, 109] on img at bounding box center [89, 109] width 65 height 65
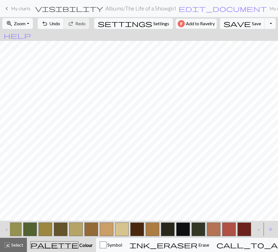
scroll to position [0, 40]
click at [182, 229] on button "button" at bounding box center [183, 229] width 14 height 14
click at [60, 25] on span "Undo" at bounding box center [54, 23] width 11 height 5
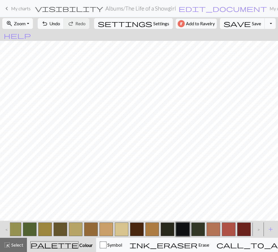
click at [60, 25] on span "Undo" at bounding box center [54, 23] width 11 height 5
click at [60, 24] on span "Undo" at bounding box center [54, 23] width 11 height 5
click at [60, 25] on span "Undo" at bounding box center [54, 23] width 11 height 5
click at [64, 26] on button "undo Undo Undo" at bounding box center [51, 23] width 26 height 11
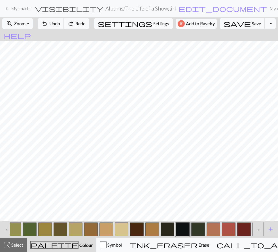
click at [60, 25] on span "Undo" at bounding box center [54, 23] width 11 height 5
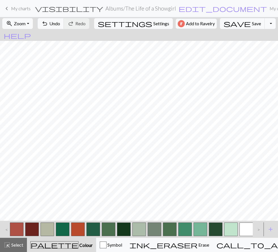
scroll to position [0, 255]
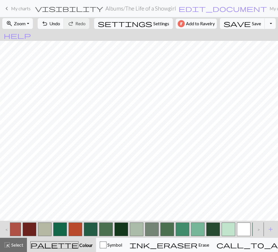
click at [170, 230] on button "button" at bounding box center [168, 229] width 14 height 14
click at [60, 24] on span "Undo" at bounding box center [54, 23] width 11 height 5
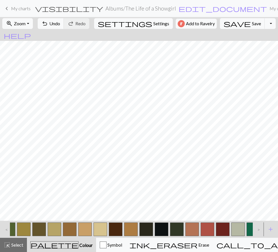
scroll to position [0, 62]
click at [162, 231] on button "button" at bounding box center [162, 229] width 14 height 14
click at [60, 25] on span "Undo" at bounding box center [54, 23] width 11 height 5
click at [60, 23] on span "Undo" at bounding box center [54, 23] width 11 height 5
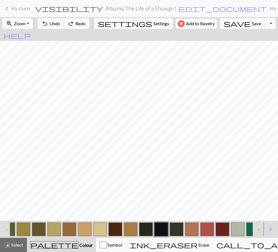
click at [86, 26] on span "Redo" at bounding box center [80, 23] width 10 height 5
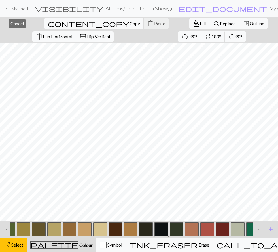
click at [18, 25] on span "Cancel" at bounding box center [16, 23] width 13 height 5
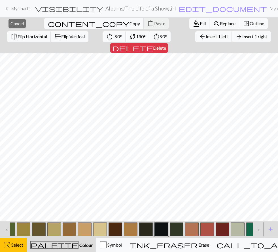
click at [17, 23] on span "Cancel" at bounding box center [16, 23] width 13 height 5
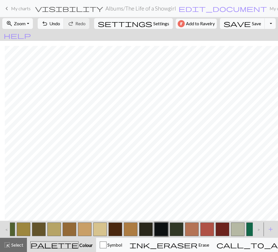
scroll to position [229, 141]
click at [60, 24] on span "Undo" at bounding box center [54, 23] width 11 height 5
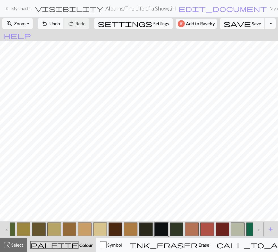
click at [236, 27] on button "save Save Save" at bounding box center [242, 23] width 45 height 11
click at [20, 11] on div "Chart saved" at bounding box center [139, 11] width 278 height 22
click at [14, 9] on span "My charts" at bounding box center [21, 8] width 20 height 5
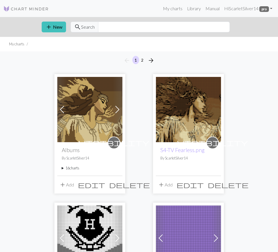
click at [62, 107] on span at bounding box center [62, 109] width 9 height 9
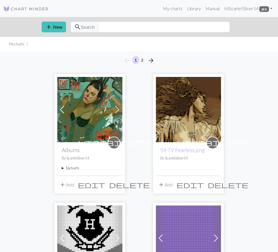
click at [108, 109] on img at bounding box center [89, 109] width 65 height 65
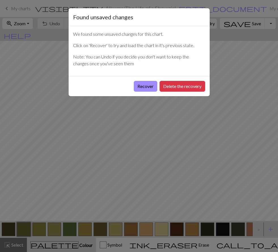
click at [147, 90] on button "Recover" at bounding box center [146, 86] width 24 height 11
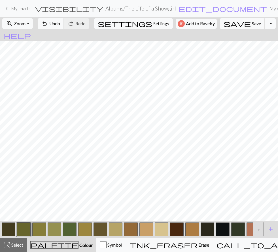
click at [225, 229] on button "button" at bounding box center [223, 229] width 14 height 14
click at [64, 26] on button "undo Undo Undo" at bounding box center [51, 23] width 26 height 11
click at [64, 18] on button "undo Undo Undo" at bounding box center [51, 23] width 26 height 11
click at [60, 21] on span "Undo" at bounding box center [54, 23] width 11 height 5
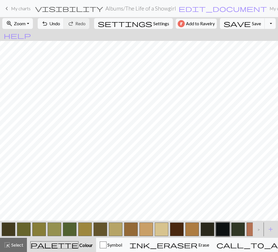
scroll to position [97, 0]
click at [60, 22] on span "Undo" at bounding box center [54, 23] width 11 height 5
click at [60, 25] on span "Undo" at bounding box center [54, 23] width 11 height 5
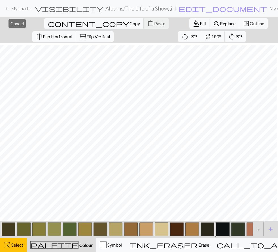
scroll to position [130, 30]
click at [20, 242] on span "Select" at bounding box center [16, 244] width 13 height 5
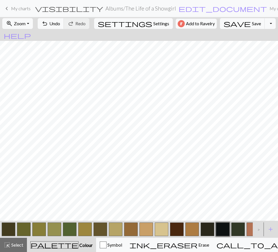
click at [60, 25] on span "Undo" at bounding box center [54, 23] width 11 height 5
click at [60, 24] on span "Undo" at bounding box center [54, 23] width 11 height 5
click at [86, 24] on span "Redo" at bounding box center [80, 23] width 10 height 5
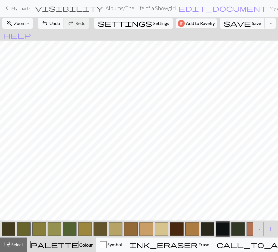
click at [84, 232] on button "button" at bounding box center [85, 229] width 14 height 14
click at [128, 229] on button "button" at bounding box center [131, 229] width 14 height 14
click at [42, 230] on button "button" at bounding box center [39, 229] width 14 height 14
click at [104, 231] on button "button" at bounding box center [101, 229] width 14 height 14
click at [83, 230] on button "button" at bounding box center [85, 229] width 14 height 14
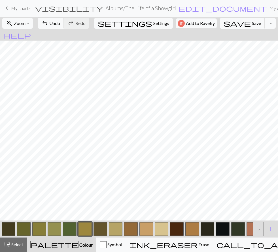
click at [24, 229] on button "button" at bounding box center [24, 229] width 14 height 14
click at [26, 24] on span "Zoom" at bounding box center [20, 23] width 12 height 5
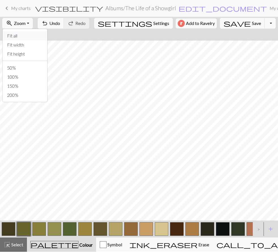
click at [25, 38] on button "Fit all" at bounding box center [25, 35] width 45 height 9
click at [26, 24] on span "Zoom" at bounding box center [20, 23] width 12 height 5
click at [31, 46] on button "Fit width" at bounding box center [25, 45] width 45 height 9
click at [32, 25] on button "zoom_in Zoom Zoom" at bounding box center [17, 23] width 30 height 11
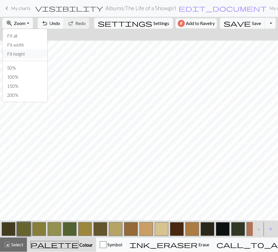
click at [29, 55] on button "Fit height" at bounding box center [25, 54] width 45 height 9
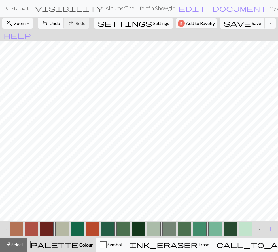
scroll to position [0, 244]
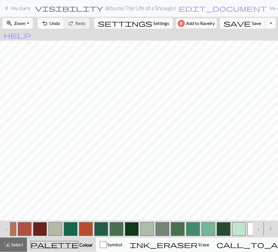
click at [116, 230] on button "button" at bounding box center [117, 229] width 14 height 14
click at [18, 11] on link "keyboard_arrow_left My charts" at bounding box center [16, 9] width 27 height 10
click at [252, 23] on span "Save" at bounding box center [256, 23] width 9 height 5
click at [252, 24] on span "Save" at bounding box center [256, 23] width 9 height 5
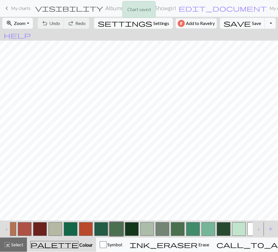
click at [23, 10] on div "Chart saved Chart saved" at bounding box center [139, 22] width 278 height 45
click at [9, 7] on span "keyboard_arrow_left" at bounding box center [6, 9] width 7 height 8
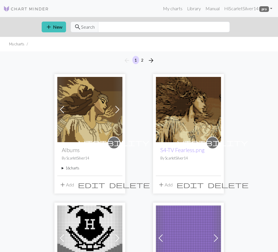
click at [62, 109] on span at bounding box center [62, 109] width 9 height 9
